Goal: Task Accomplishment & Management: Use online tool/utility

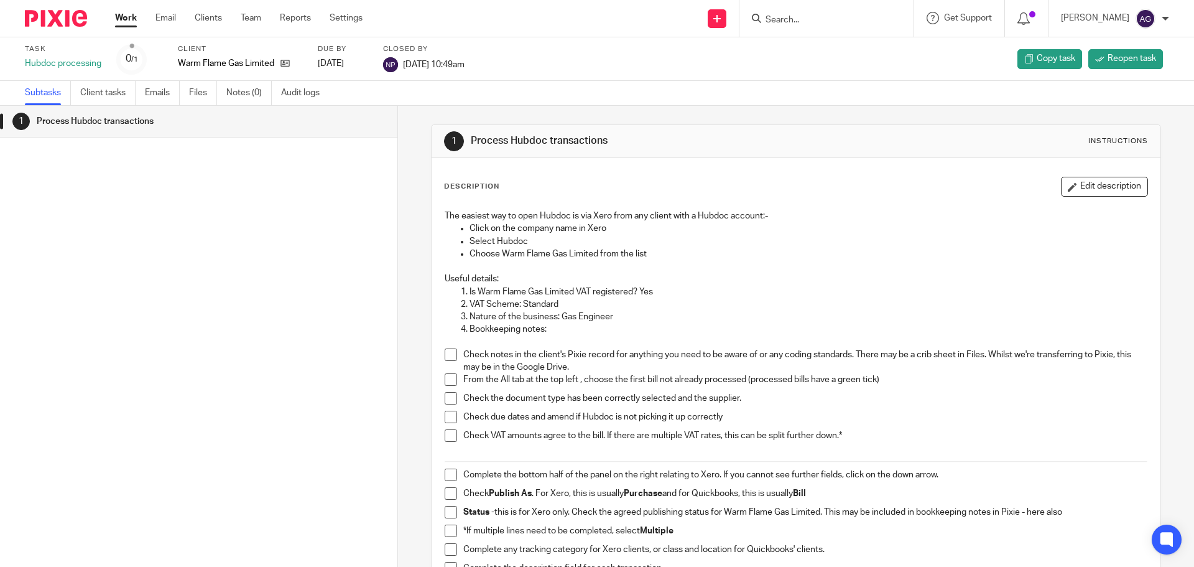
click at [68, 21] on img at bounding box center [56, 18] width 62 height 17
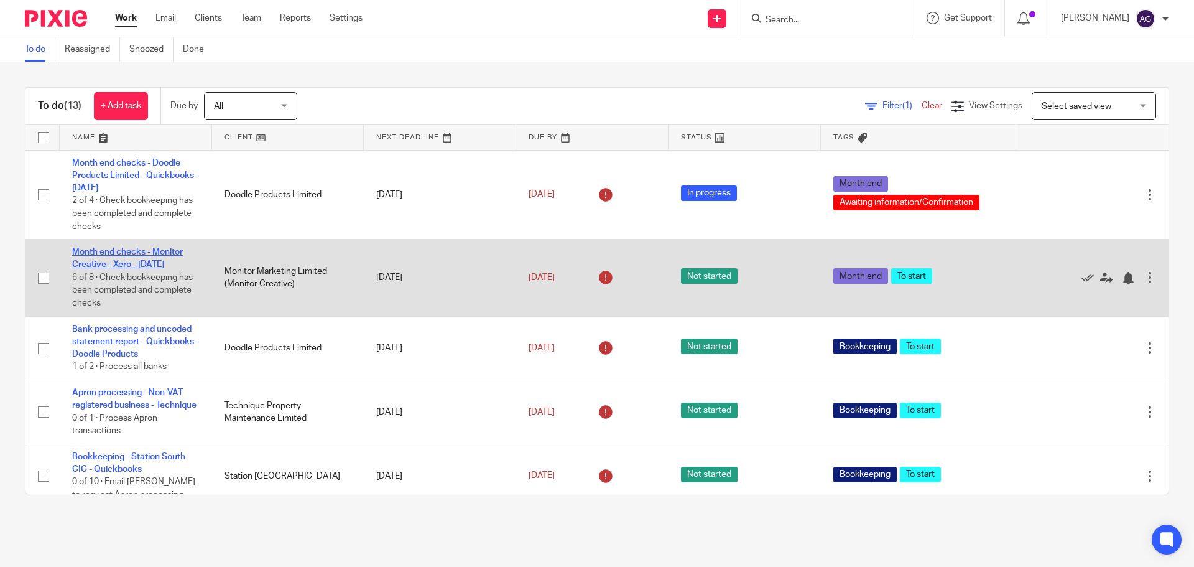
click at [144, 253] on link "Month end checks - Monitor Creative - Xero - [DATE]" at bounding box center [127, 258] width 111 height 21
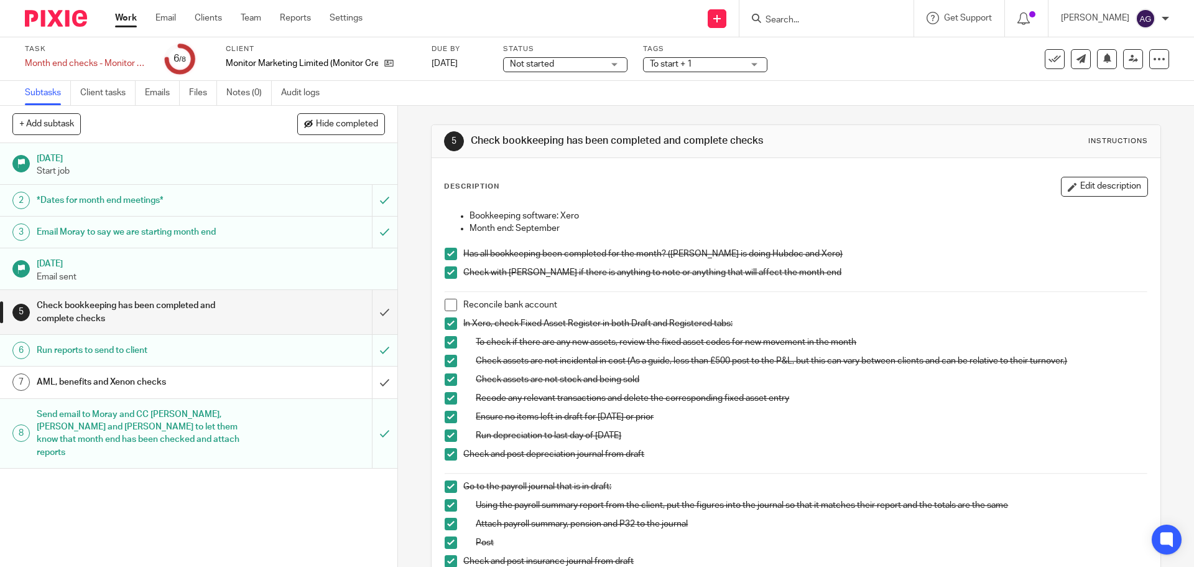
click at [241, 164] on h1 "[DATE]" at bounding box center [211, 157] width 348 height 16
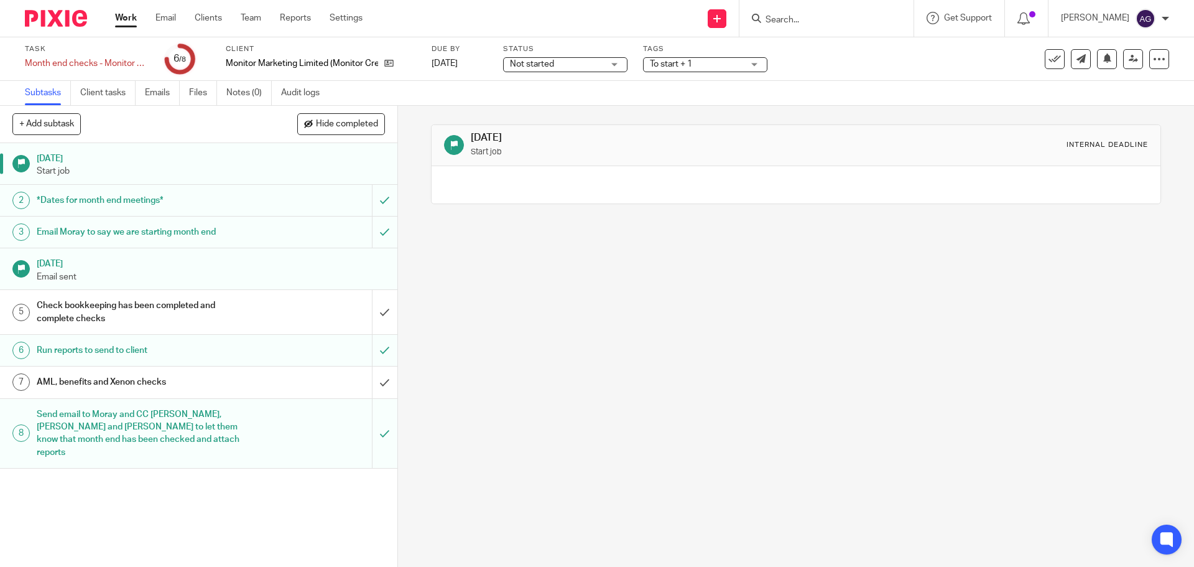
click at [165, 197] on h1 "*Dates for month end meetings*" at bounding box center [144, 200] width 215 height 19
